Goal: Task Accomplishment & Management: Manage account settings

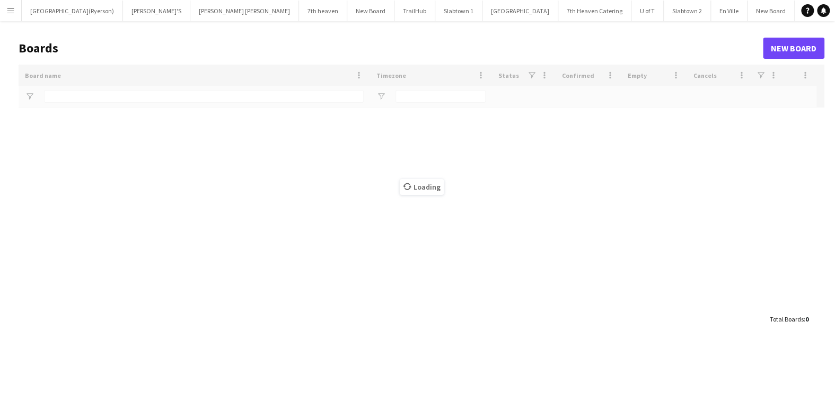
type input "****"
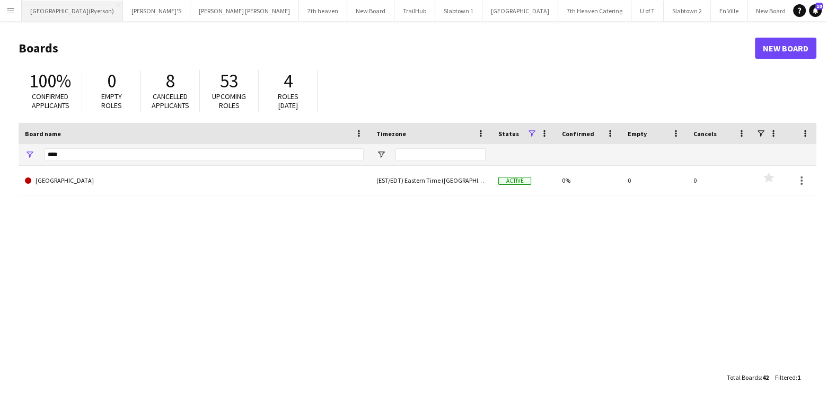
click at [63, 16] on button "[GEOGRAPHIC_DATA](Ryerson) Close" at bounding box center [72, 11] width 101 height 21
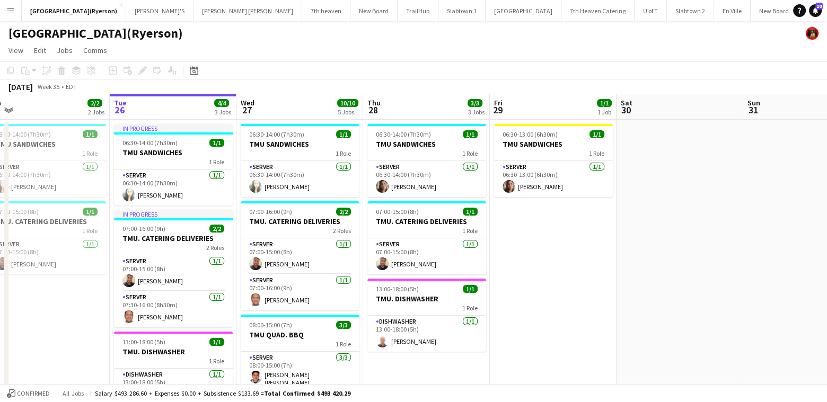
scroll to position [0, 297]
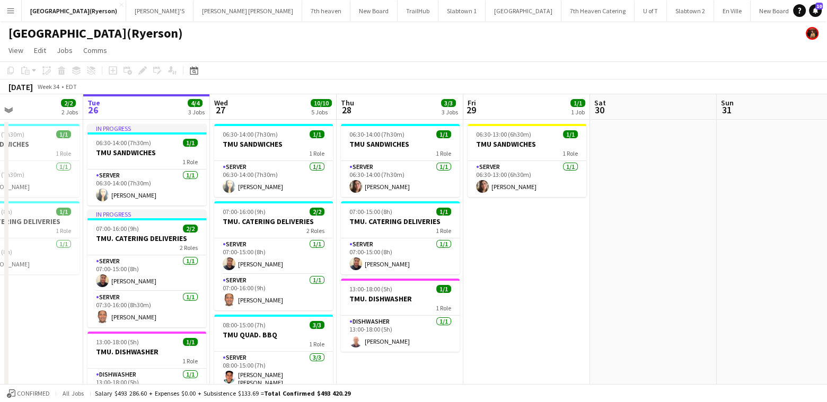
drag, startPoint x: 607, startPoint y: 307, endPoint x: 563, endPoint y: 305, distance: 44.0
click at [362, 42] on app-page-menu "View Day view expanded Day view collapsed Month view Date picker Jump to [DATE]…" at bounding box center [413, 51] width 827 height 20
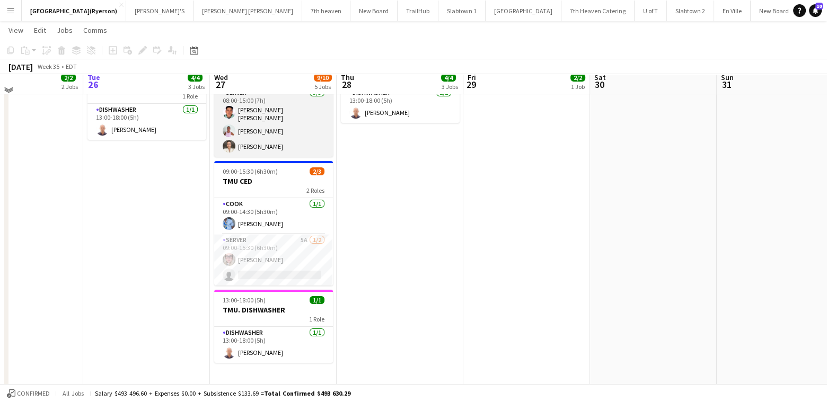
scroll to position [265, 0]
